Goal: Task Accomplishment & Management: Use online tool/utility

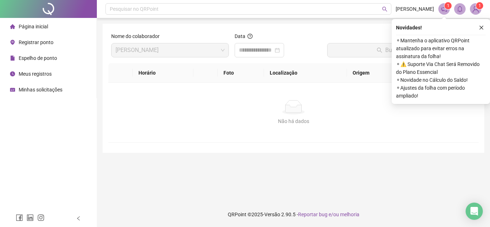
click at [52, 40] on span "Registrar ponto" at bounding box center [36, 42] width 35 height 6
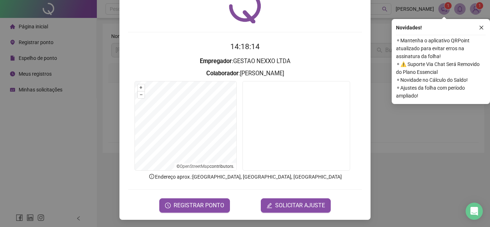
scroll to position [37, 0]
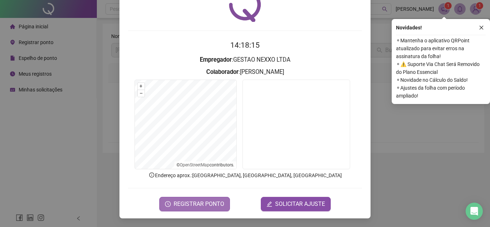
click at [210, 206] on span "REGISTRAR PONTO" at bounding box center [198, 204] width 51 height 9
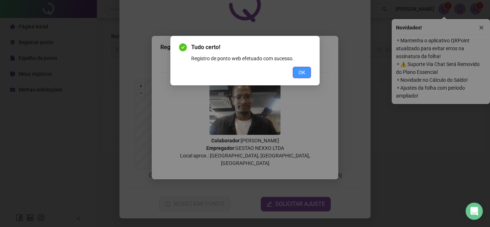
click at [304, 73] on span "OK" at bounding box center [301, 72] width 7 height 8
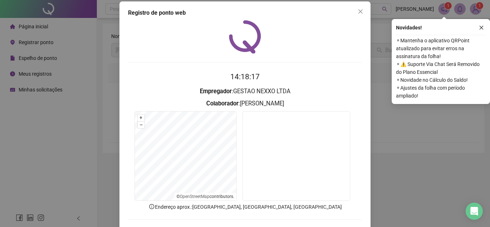
scroll to position [0, 0]
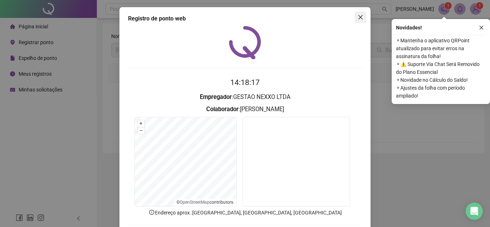
click at [357, 20] on icon "close" at bounding box center [360, 17] width 6 height 6
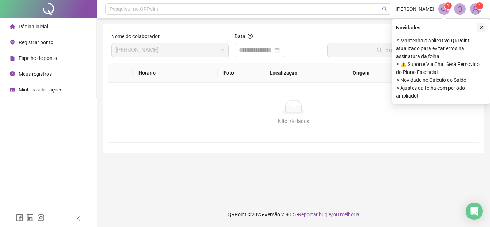
click at [484, 28] on button "button" at bounding box center [481, 27] width 9 height 9
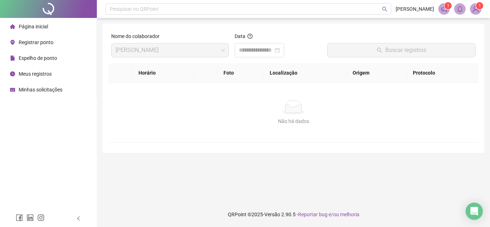
click at [484, 28] on div "Pesquisar no QRPoint [PERSON_NAME] 1 1 Nome do colaborador [PERSON_NAME] SALES …" at bounding box center [293, 113] width 393 height 227
